Goal: Task Accomplishment & Management: Manage account settings

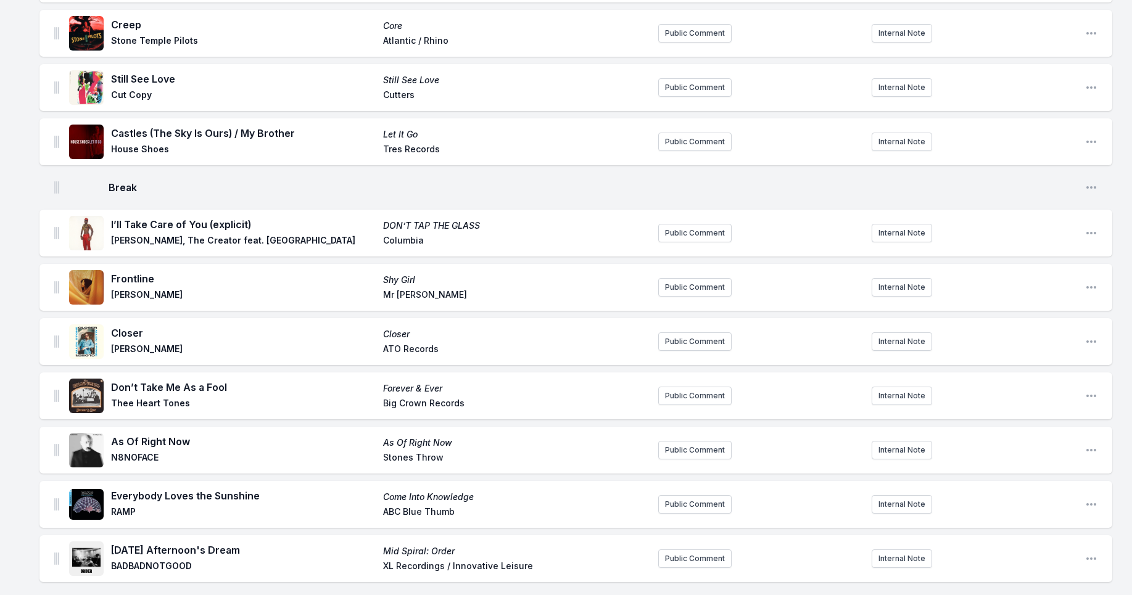
scroll to position [2693, 0]
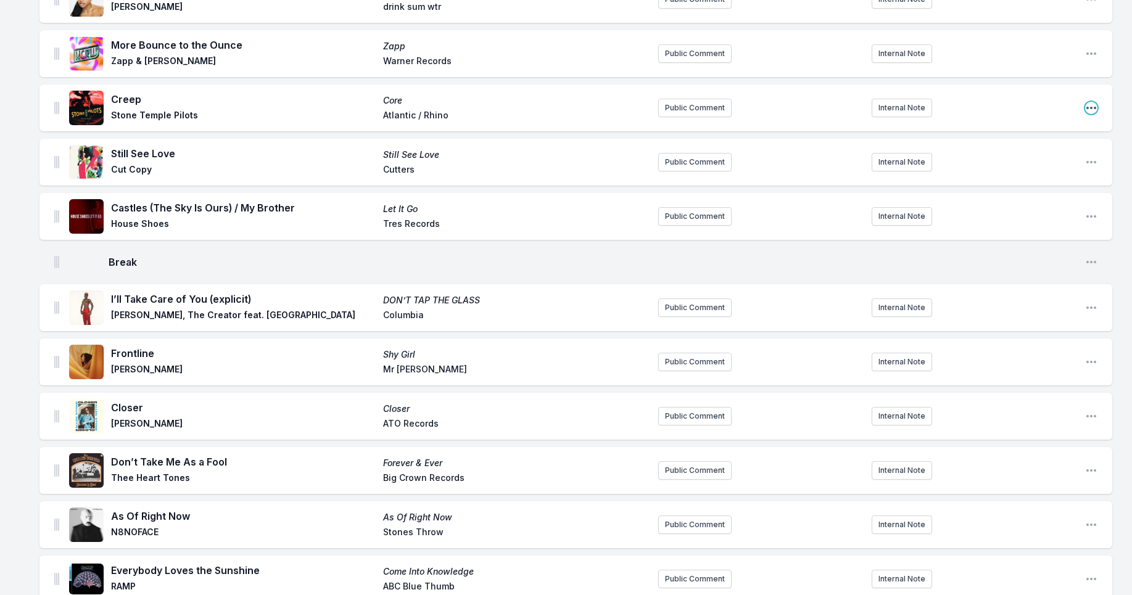
click at [1091, 107] on icon "Open playlist item options" at bounding box center [1091, 108] width 10 height 2
click at [1027, 156] on button "Delete Entry" at bounding box center [1028, 155] width 138 height 22
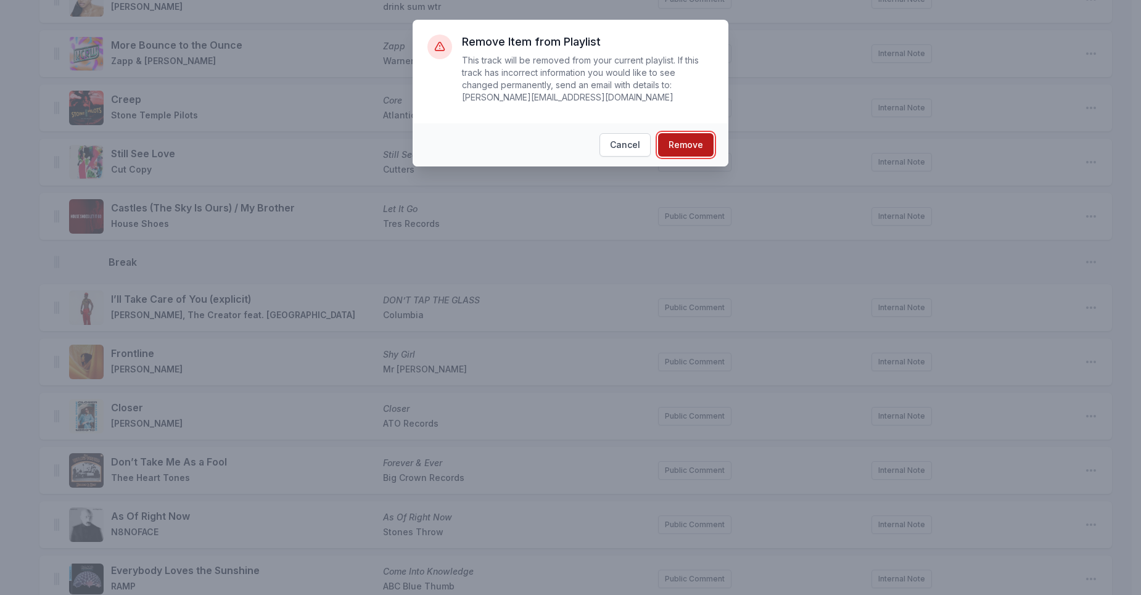
drag, startPoint x: 693, startPoint y: 147, endPoint x: 676, endPoint y: 143, distance: 17.1
click at [691, 146] on button "Remove" at bounding box center [686, 144] width 56 height 23
click at [699, 146] on button "Remove" at bounding box center [686, 144] width 56 height 23
click at [688, 139] on button "Remove" at bounding box center [686, 144] width 56 height 23
click at [635, 146] on button "Cancel" at bounding box center [624, 144] width 51 height 23
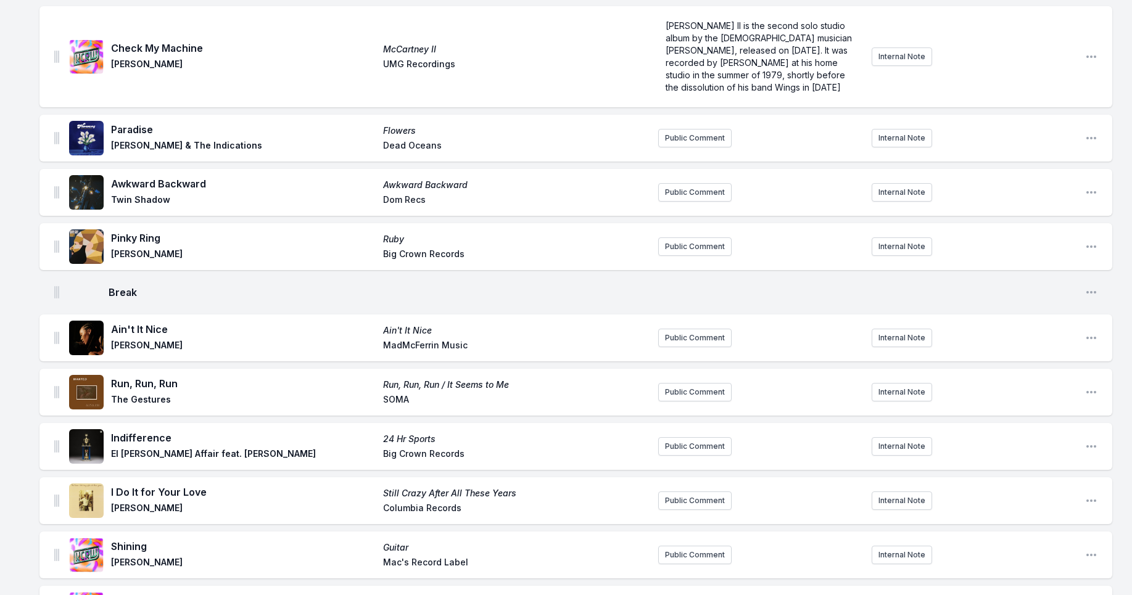
scroll to position [0, 0]
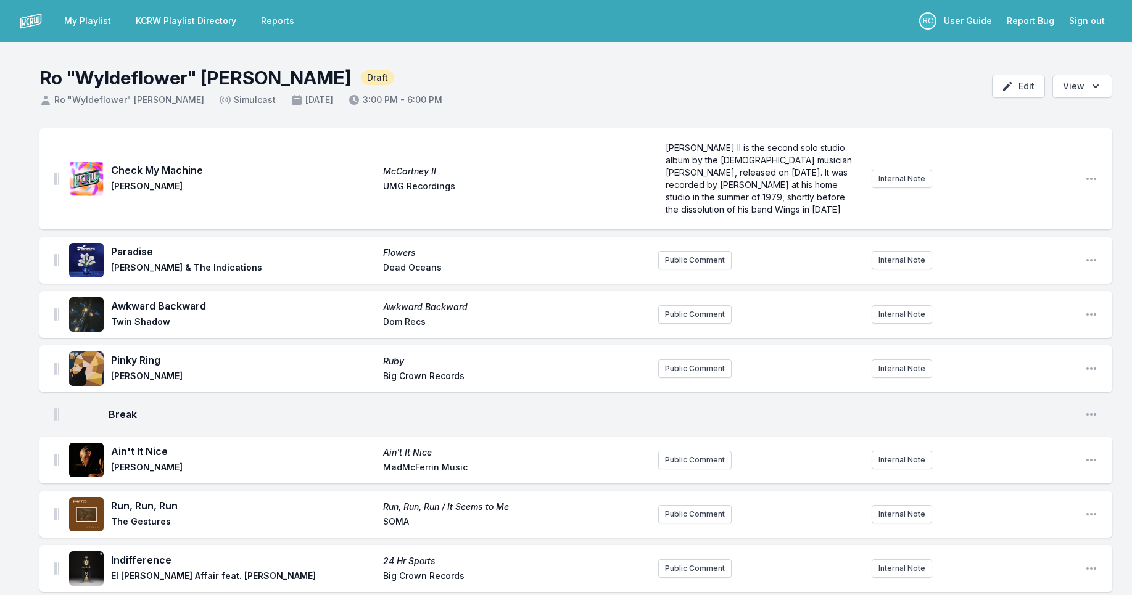
click at [81, 22] on link "My Playlist" at bounding box center [88, 21] width 62 height 22
